Goal: Information Seeking & Learning: Learn about a topic

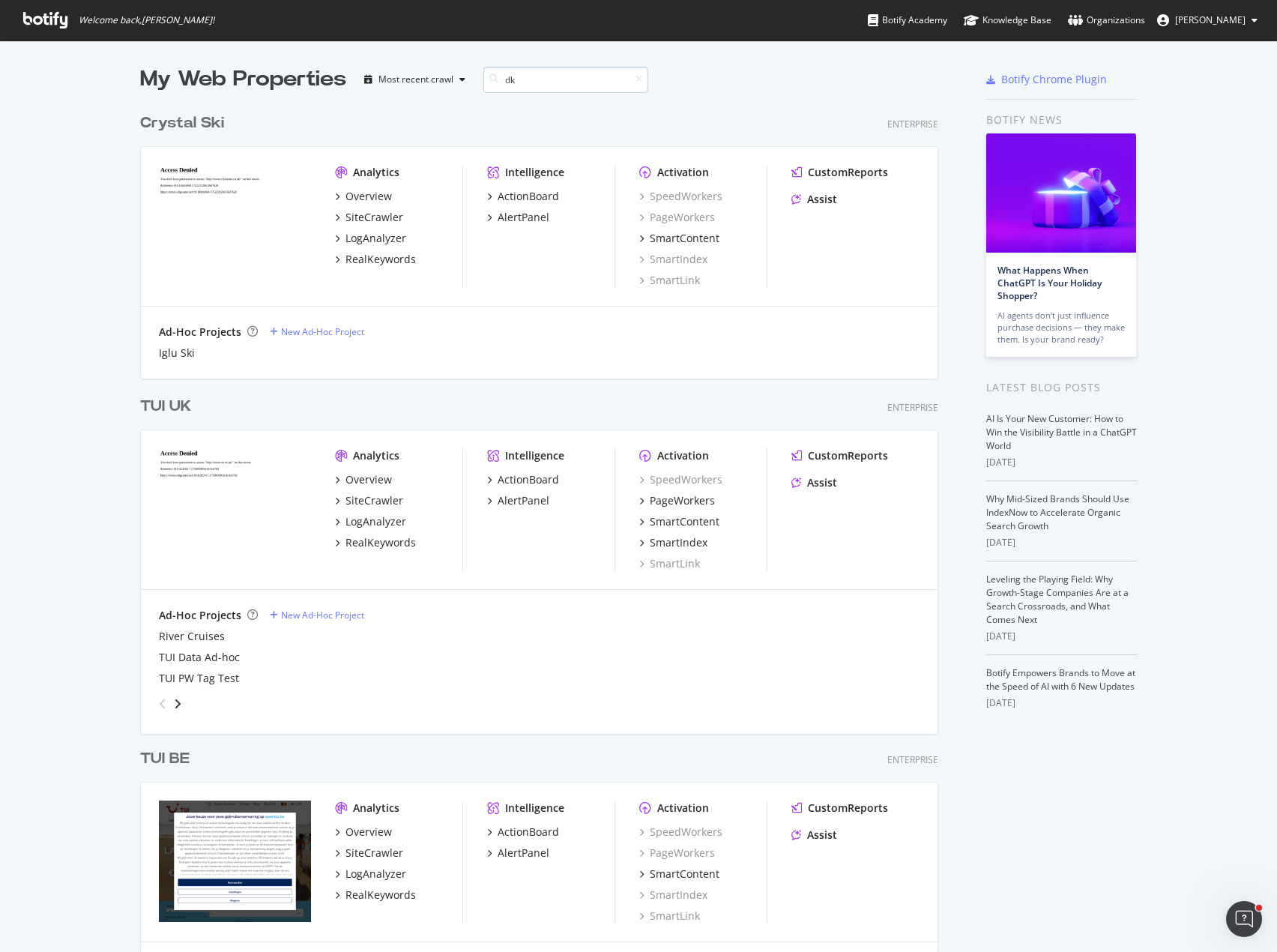
scroll to position [341, 799]
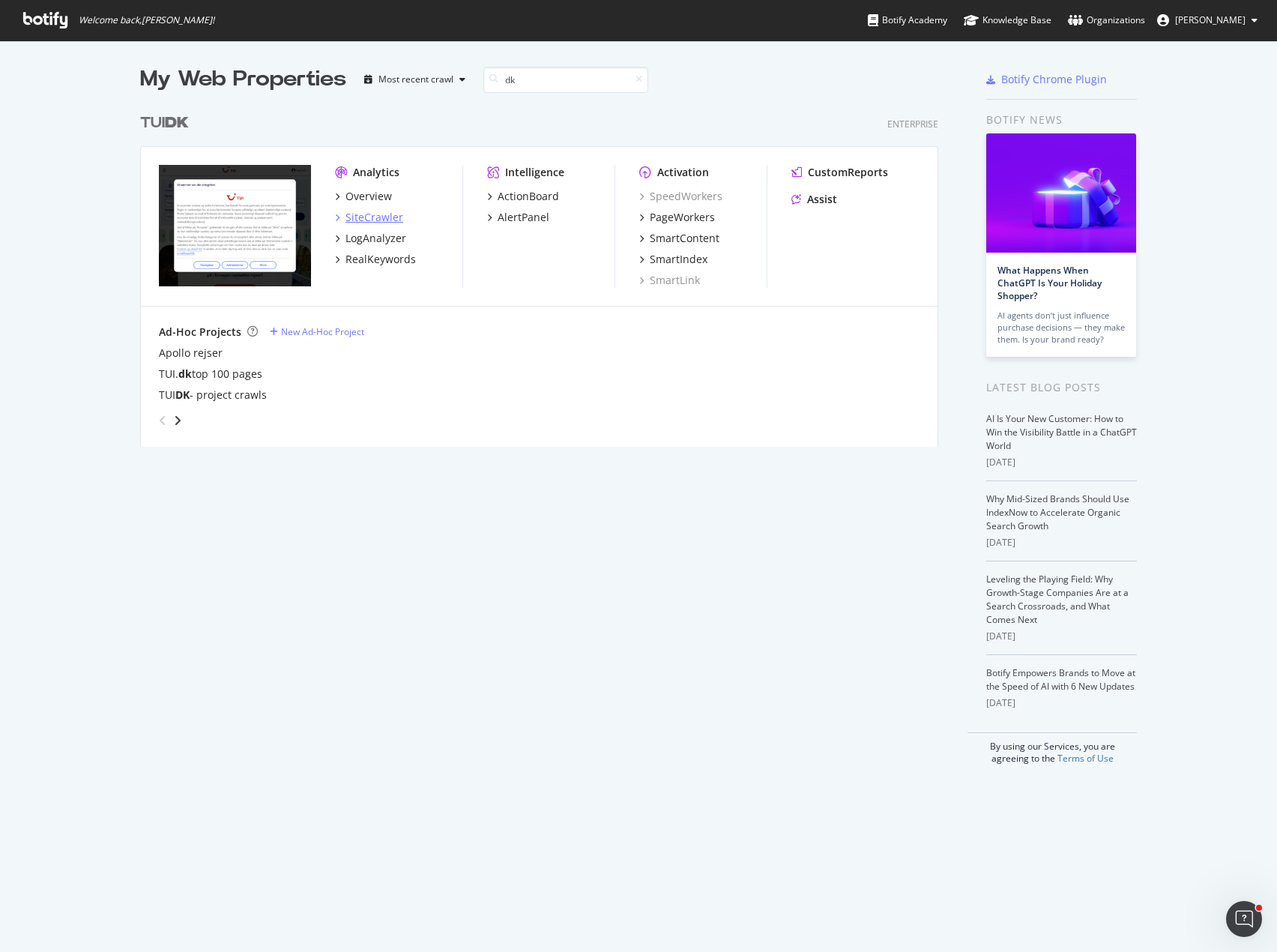
type input "dk"
click at [381, 216] on div "SiteCrawler" at bounding box center [374, 217] width 58 height 15
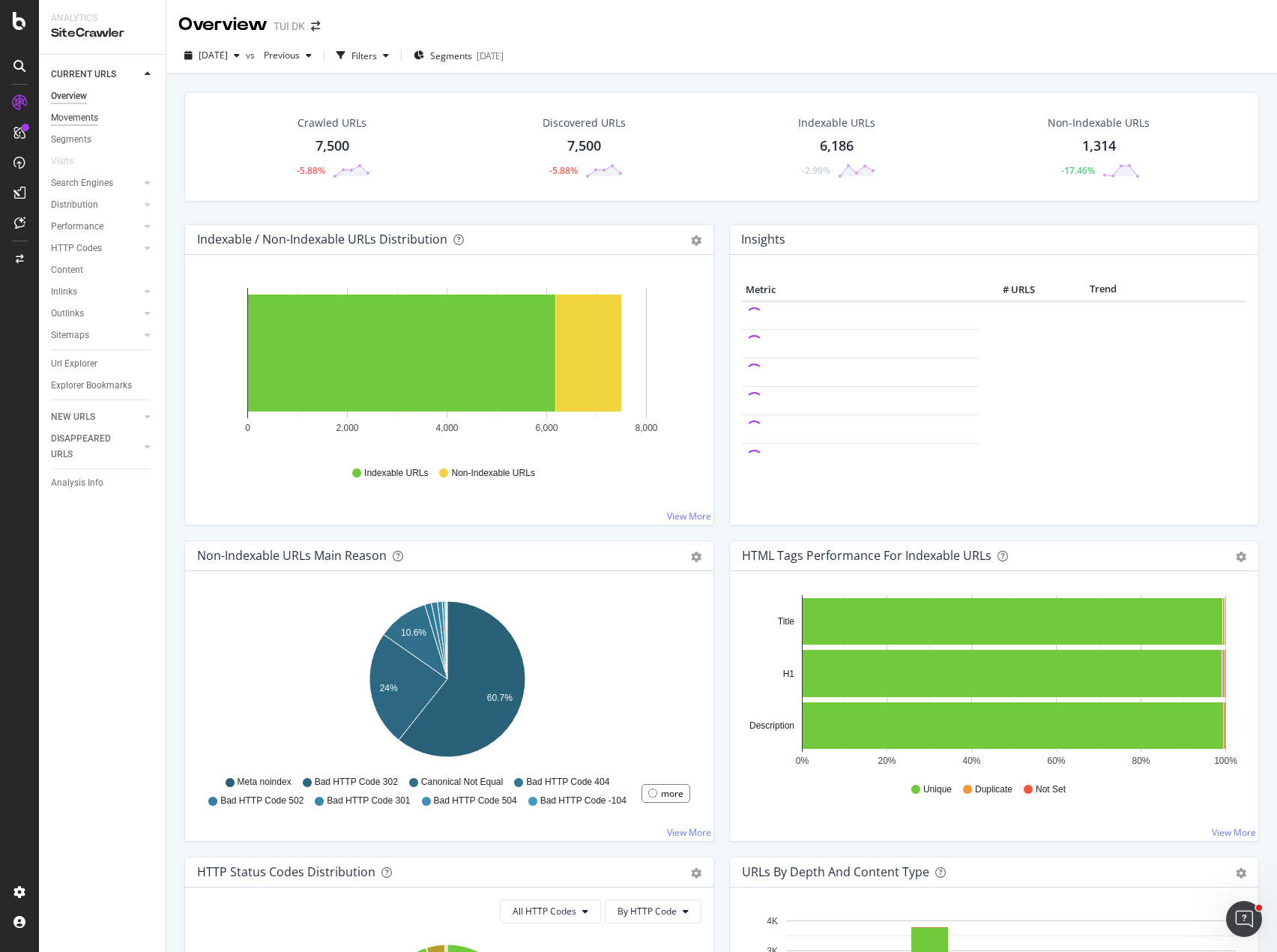
click at [84, 118] on div "Movements" at bounding box center [74, 117] width 47 height 15
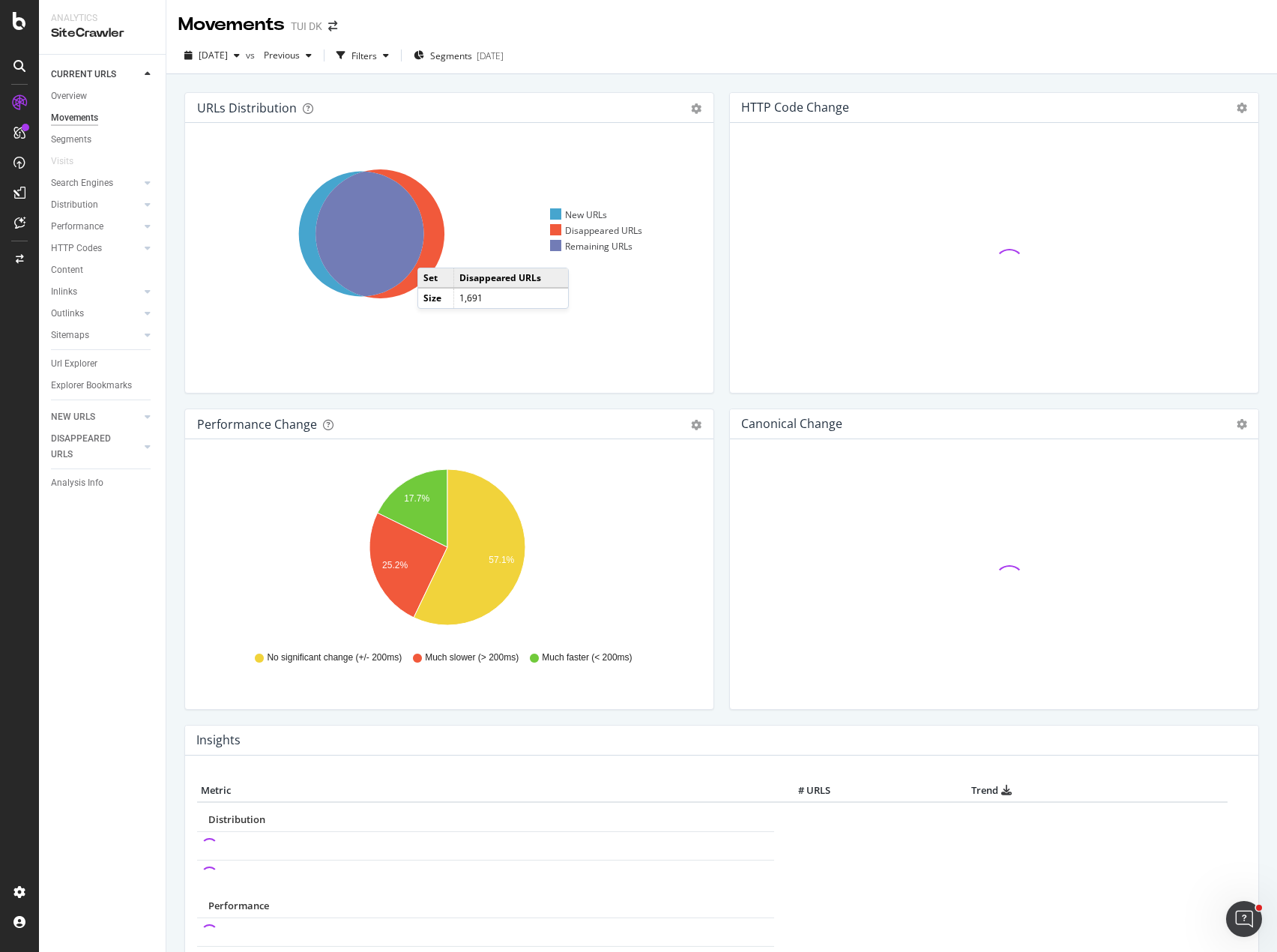
click at [432, 253] on icon at bounding box center [380, 233] width 129 height 129
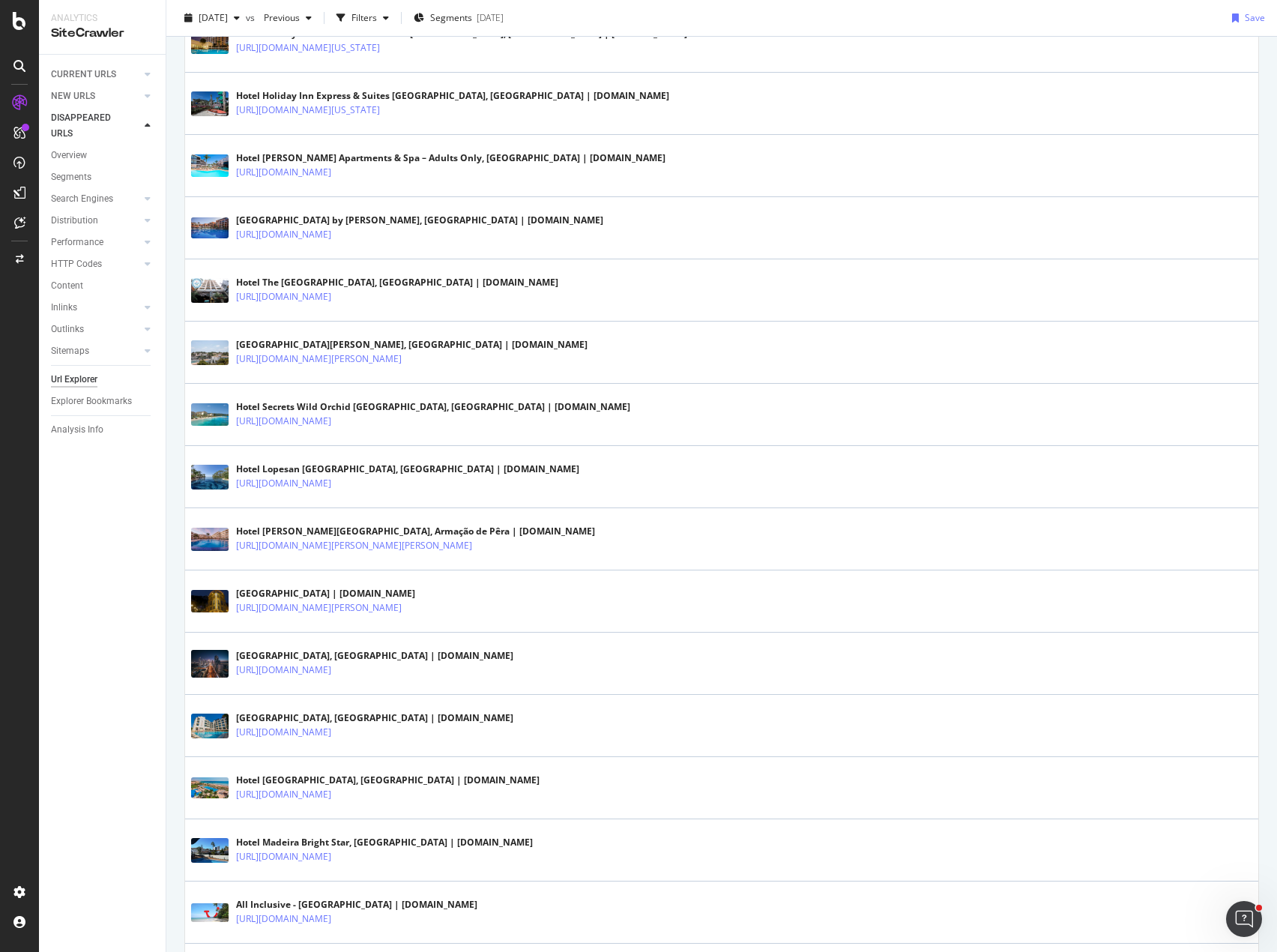
scroll to position [2568, 0]
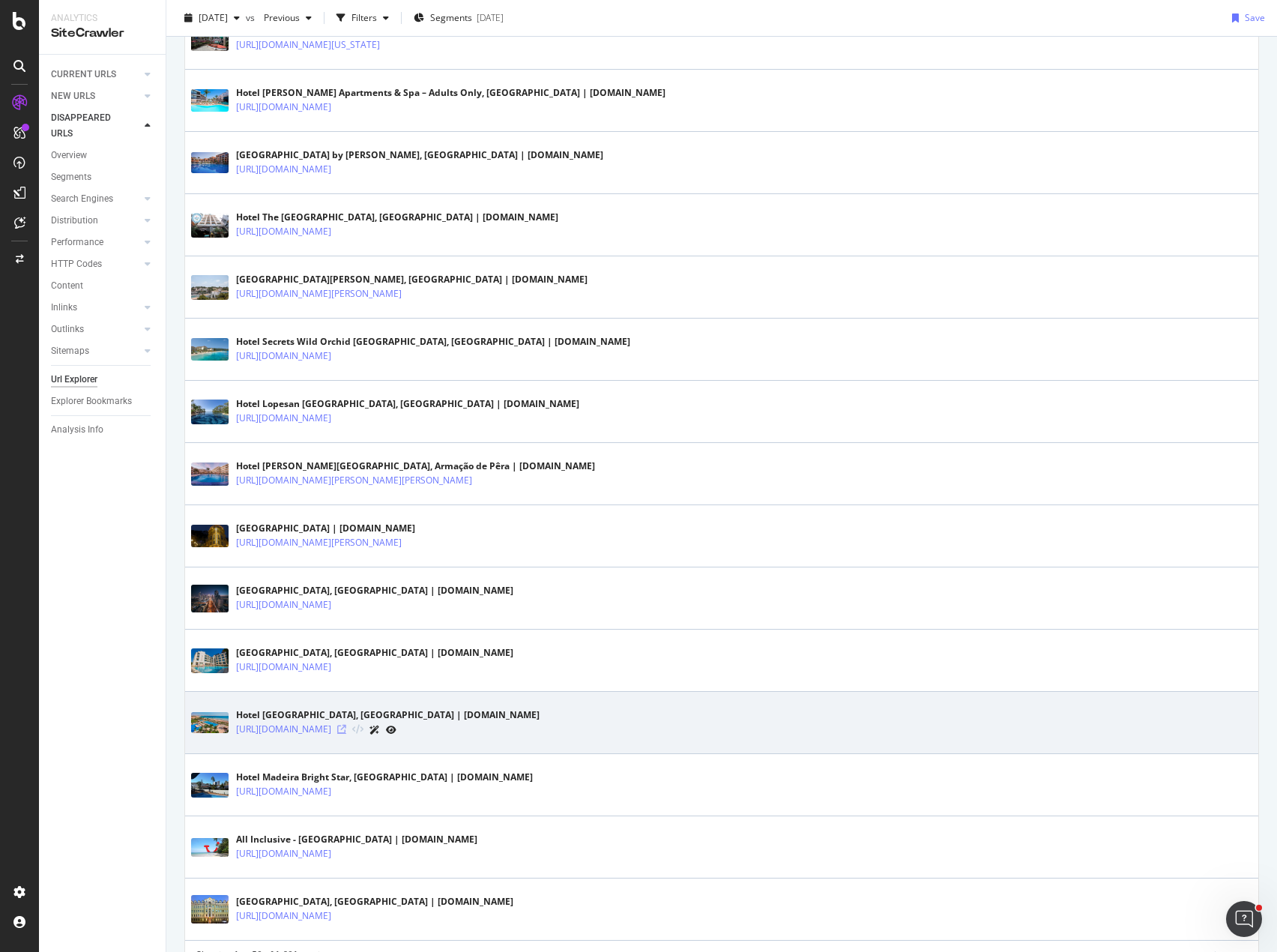
click at [346, 729] on icon at bounding box center [342, 729] width 9 height 9
